Goal: Task Accomplishment & Management: Use online tool/utility

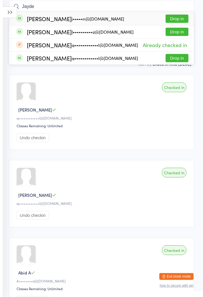
click at [180, 31] on button "Drop in" at bounding box center [177, 32] width 23 height 8
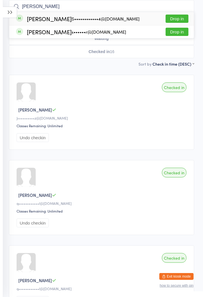
type input "Chaudhry"
click at [174, 20] on button "Drop in" at bounding box center [177, 19] width 23 height 8
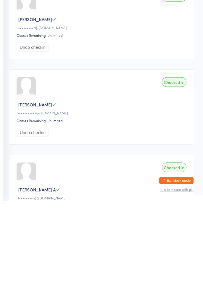
scroll to position [59, 0]
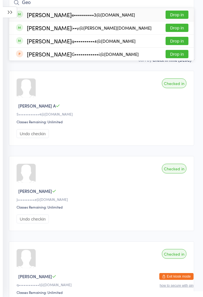
type input "Geo"
click at [108, 28] on div "George Dardas i••y@dardas.com.au Drop in" at bounding box center [101, 27] width 185 height 13
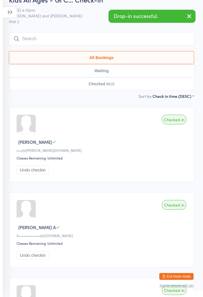
scroll to position [23, 0]
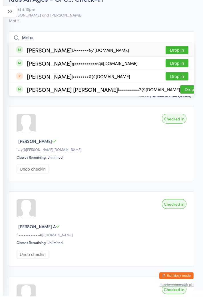
type input "Moha"
click at [44, 67] on div "Mohammad Ghaddar g•••••••••••n@gmail.com" at bounding box center [82, 64] width 111 height 5
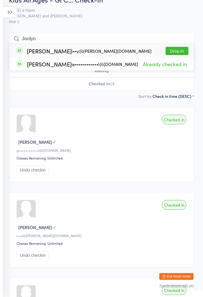
type input "Jordyn"
click at [178, 54] on button "Drop in" at bounding box center [177, 51] width 23 height 8
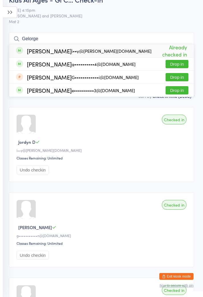
type input "Gelorge"
click at [186, 45] on div "George Dardas i••y@dardas.com.au Already checked in" at bounding box center [101, 50] width 185 height 13
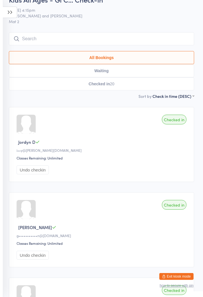
click at [95, 41] on input "search" at bounding box center [101, 38] width 185 height 13
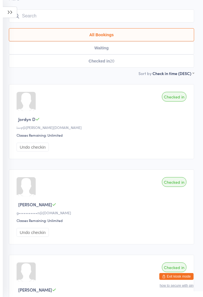
scroll to position [55, 0]
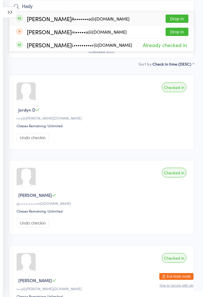
type input "Hady"
click at [182, 20] on button "Drop in" at bounding box center [177, 19] width 23 height 8
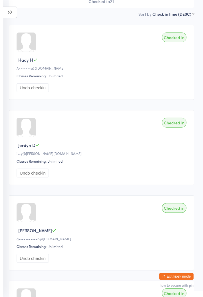
scroll to position [0, 0]
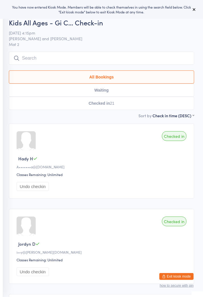
click at [156, 53] on input "search" at bounding box center [101, 58] width 185 height 13
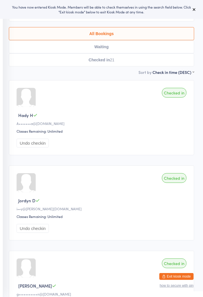
scroll to position [52, 0]
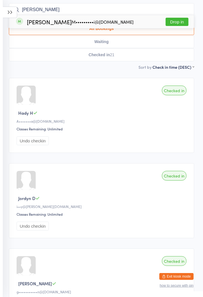
type input "[PERSON_NAME]"
click at [180, 24] on button "Drop in" at bounding box center [177, 22] width 23 height 8
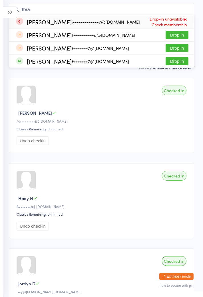
type input "Ibra"
click at [183, 52] on button "Drop in" at bounding box center [177, 48] width 23 height 8
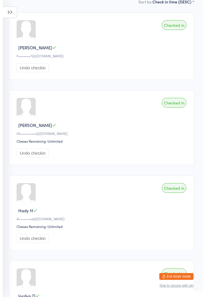
scroll to position [0, 0]
